Goal: Information Seeking & Learning: Find specific fact

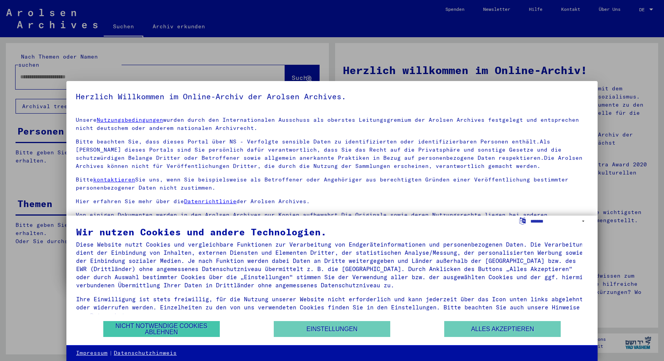
click at [172, 328] on button "Nicht notwendige Cookies ablehnen" at bounding box center [161, 329] width 116 height 16
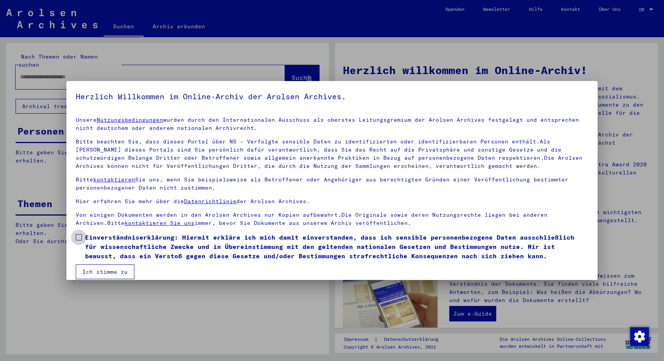
click at [81, 236] on span at bounding box center [79, 238] width 6 height 6
click at [98, 271] on button "Ich stimme zu" at bounding box center [105, 272] width 59 height 15
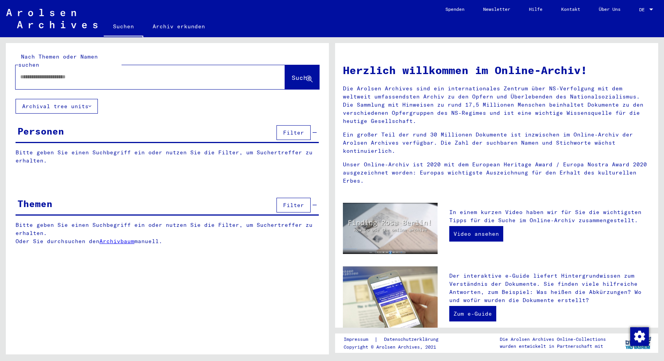
click at [97, 73] on input "text" at bounding box center [141, 77] width 242 height 8
paste input "**********"
type input "**********"
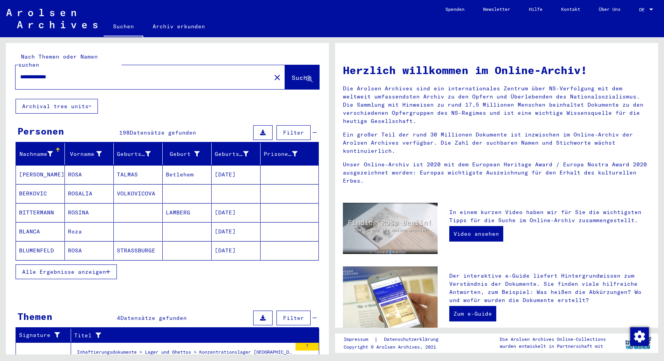
click at [74, 269] on span "Alle Ergebnisse anzeigen" at bounding box center [64, 272] width 84 height 7
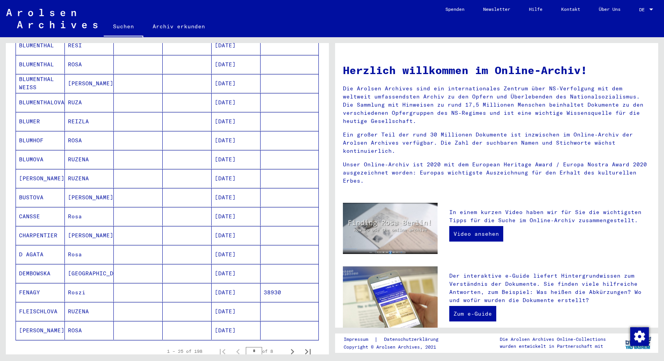
scroll to position [395, 0]
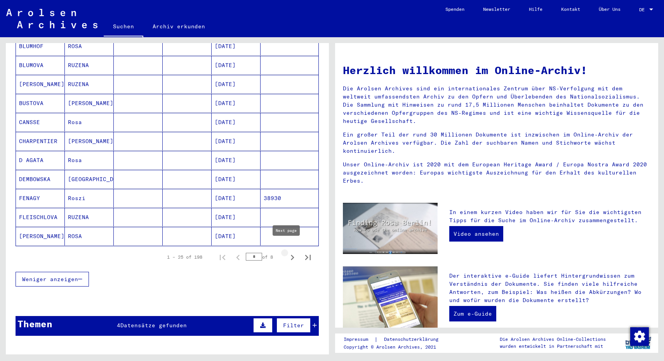
click at [291, 255] on icon "Next page" at bounding box center [292, 257] width 3 height 5
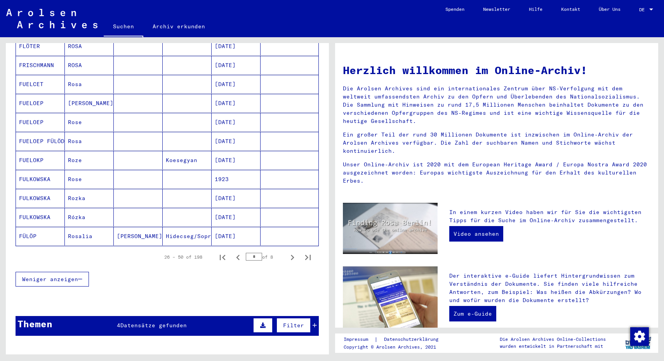
click at [291, 255] on icon "Next page" at bounding box center [292, 257] width 3 height 5
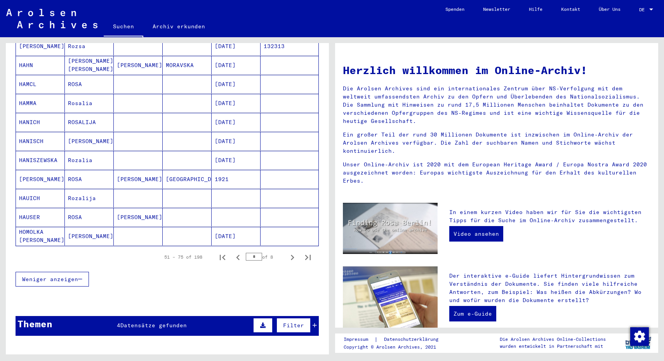
click at [291, 255] on icon "Next page" at bounding box center [292, 257] width 3 height 5
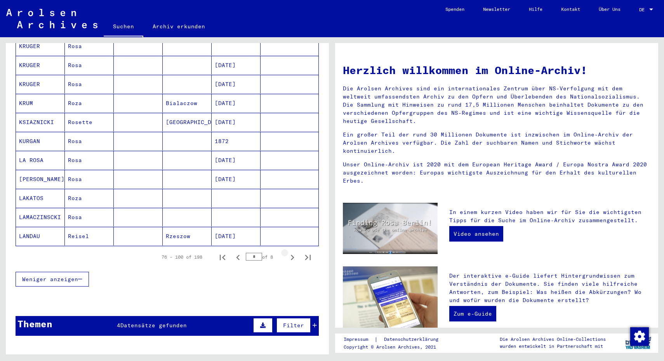
click at [291, 255] on icon "Next page" at bounding box center [292, 257] width 3 height 5
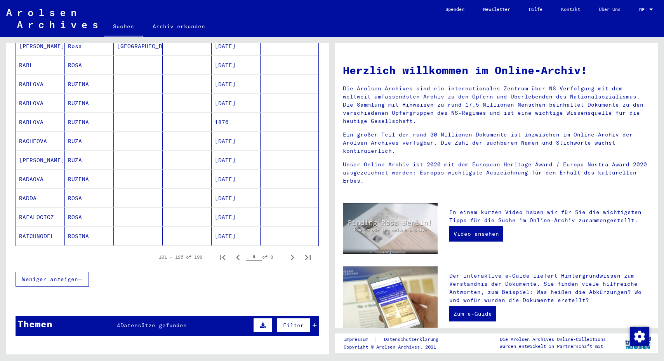
click at [291, 255] on icon "Next page" at bounding box center [292, 257] width 3 height 5
type input "*"
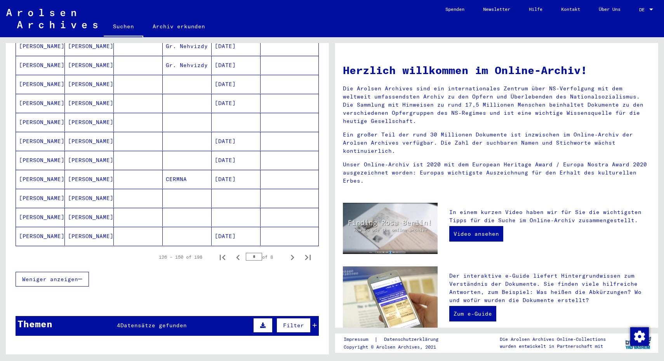
click at [222, 170] on mat-cell "[DATE]" at bounding box center [236, 179] width 49 height 19
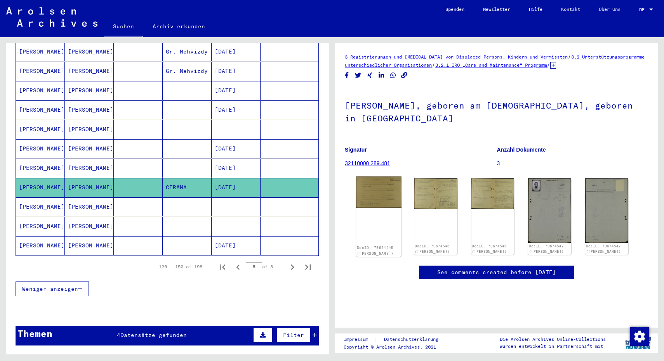
click at [378, 207] on img at bounding box center [378, 192] width 45 height 31
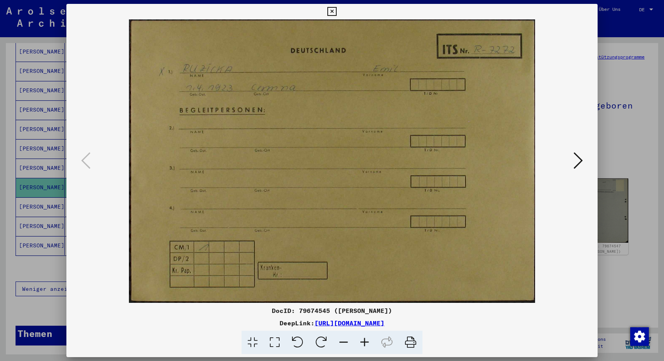
click at [583, 160] on button at bounding box center [578, 161] width 14 height 22
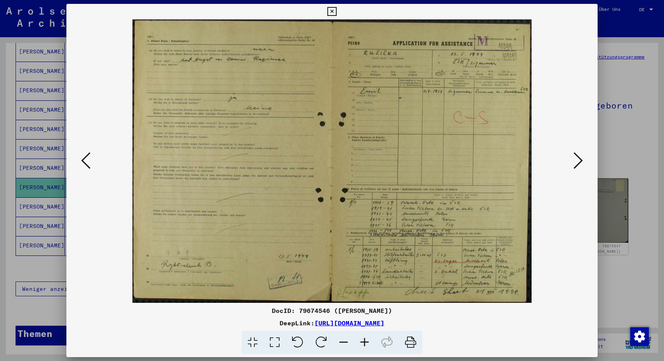
click at [583, 160] on button at bounding box center [578, 161] width 14 height 22
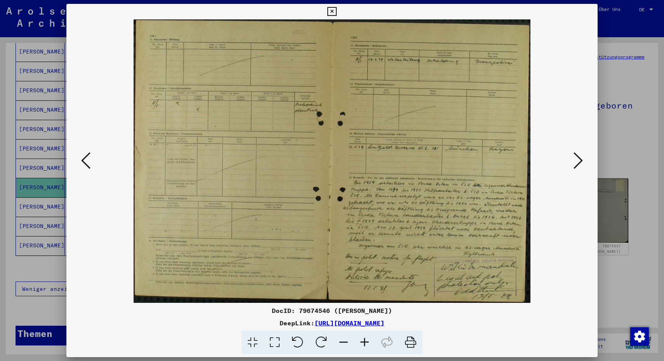
click at [82, 158] on icon at bounding box center [85, 160] width 9 height 19
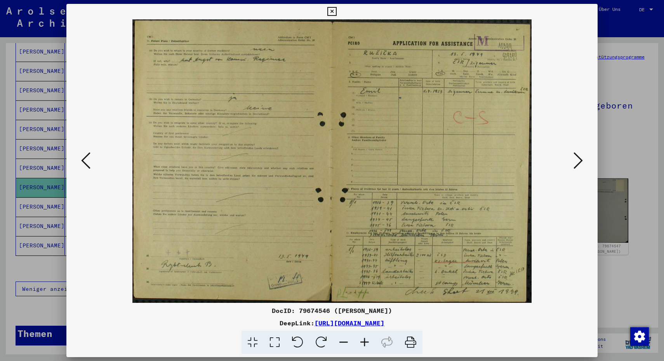
click at [577, 159] on icon at bounding box center [577, 160] width 9 height 19
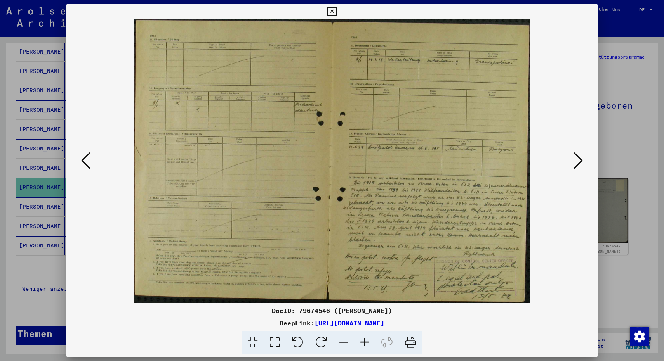
click at [577, 159] on icon at bounding box center [577, 160] width 9 height 19
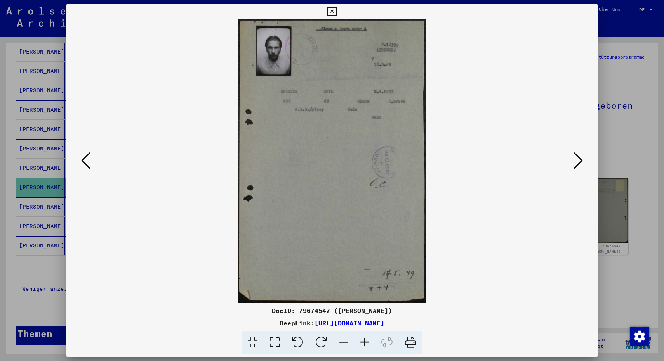
click at [577, 159] on icon at bounding box center [577, 160] width 9 height 19
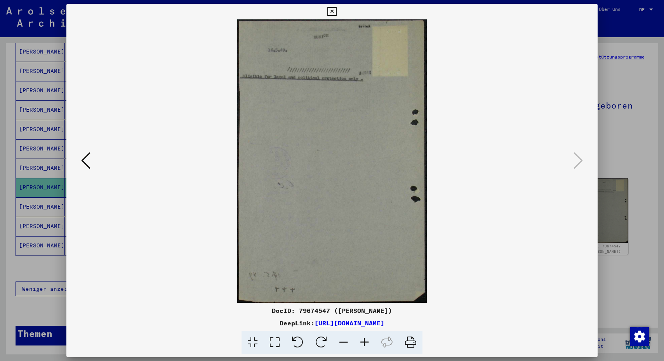
click at [336, 12] on icon at bounding box center [331, 11] width 9 height 9
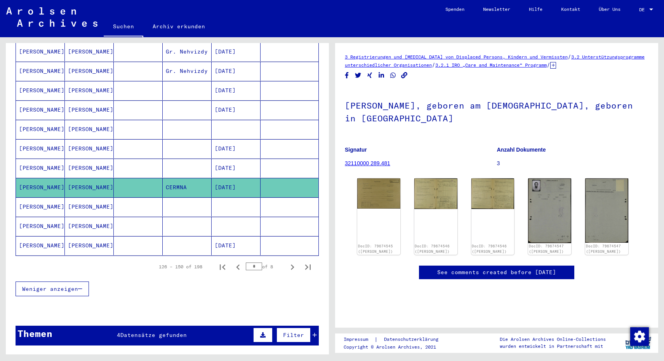
scroll to position [552, 0]
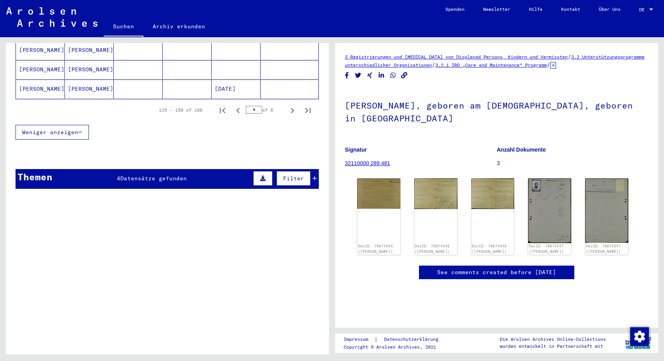
click at [166, 175] on span "Datensätze gefunden" at bounding box center [153, 178] width 66 height 7
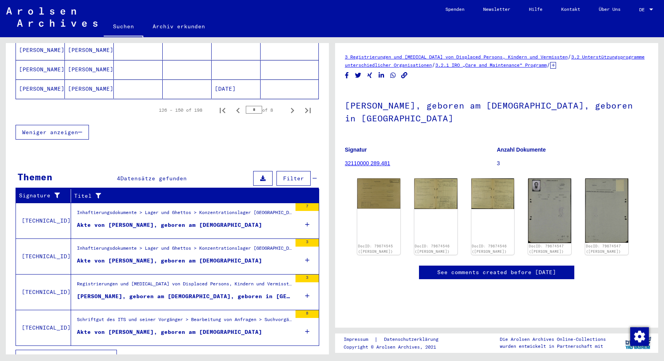
click at [192, 257] on div "Akte von [PERSON_NAME], geboren am [DEMOGRAPHIC_DATA]" at bounding box center [169, 261] width 185 height 8
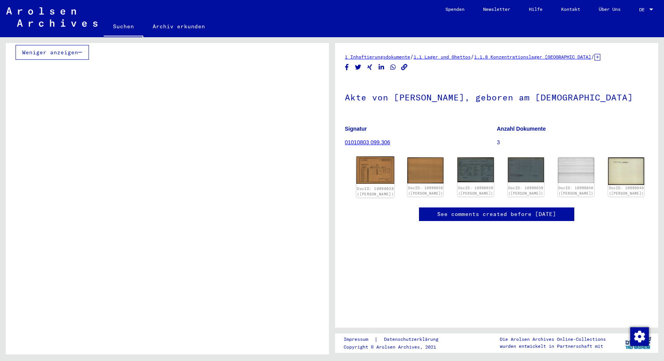
click at [389, 167] on img at bounding box center [375, 170] width 38 height 27
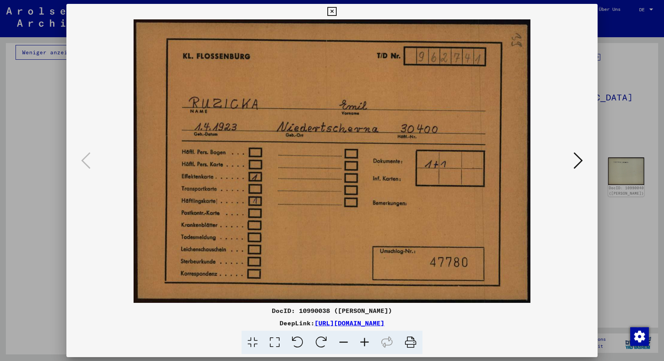
click at [580, 161] on icon at bounding box center [577, 160] width 9 height 19
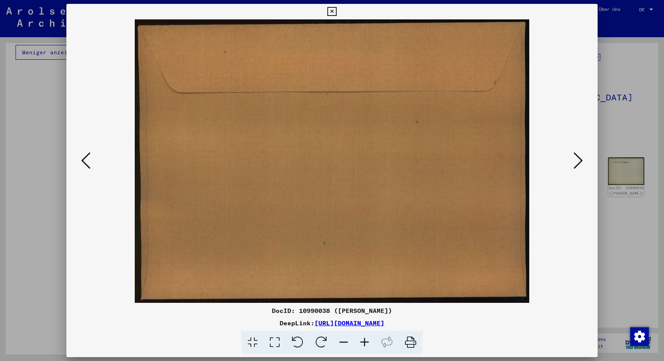
click at [580, 161] on icon at bounding box center [577, 160] width 9 height 19
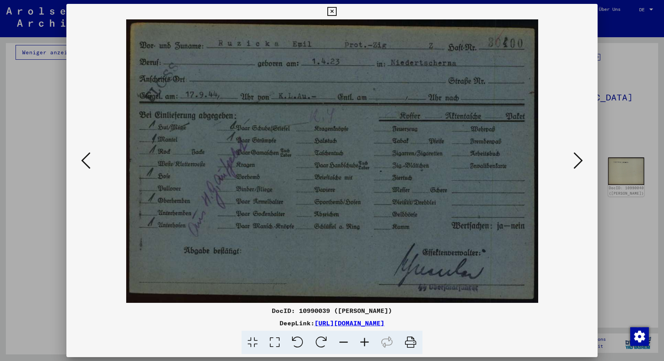
click at [580, 161] on icon at bounding box center [577, 160] width 9 height 19
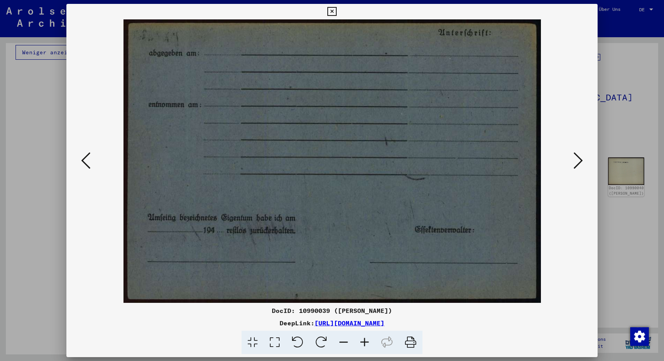
click at [580, 161] on icon at bounding box center [577, 160] width 9 height 19
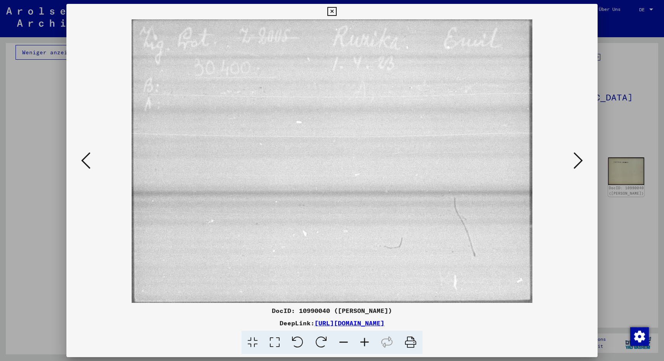
click at [88, 162] on icon at bounding box center [85, 160] width 9 height 19
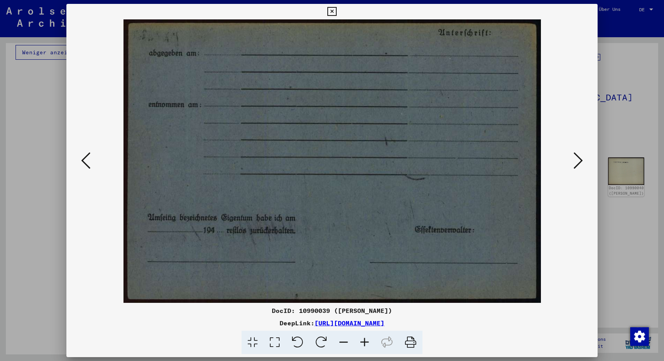
click at [88, 162] on icon at bounding box center [85, 160] width 9 height 19
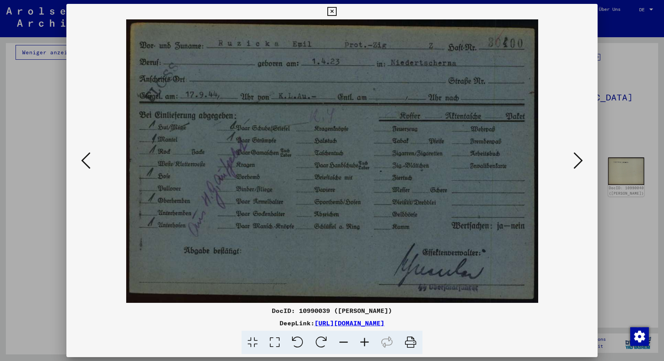
click at [336, 11] on icon at bounding box center [331, 11] width 9 height 9
